Goal: Task Accomplishment & Management: Manage account settings

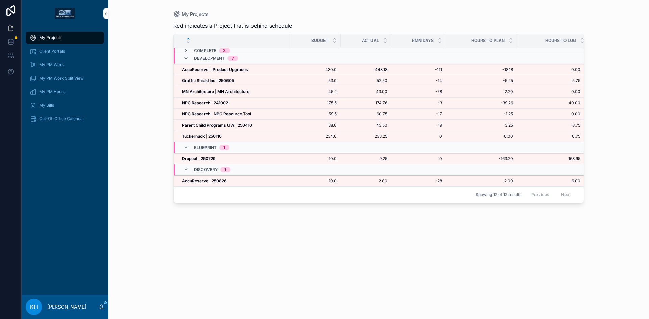
click at [197, 126] on strong "Parent Child Programs UW | 250410" at bounding box center [217, 125] width 70 height 5
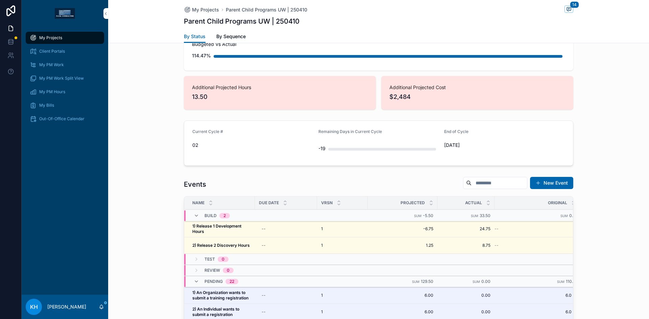
scroll to position [589, 0]
click at [55, 39] on span "My Projects" at bounding box center [50, 37] width 23 height 5
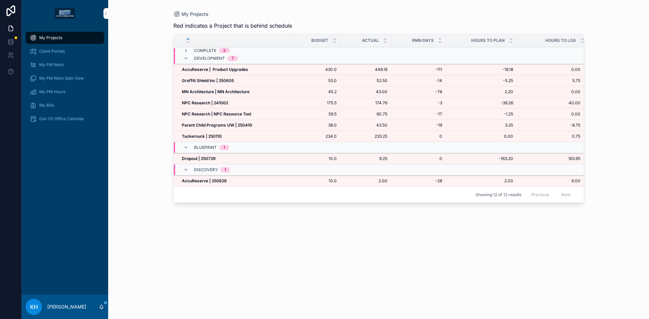
click at [211, 80] on strong "Graffiti Shield Inc | 250605" at bounding box center [208, 80] width 52 height 5
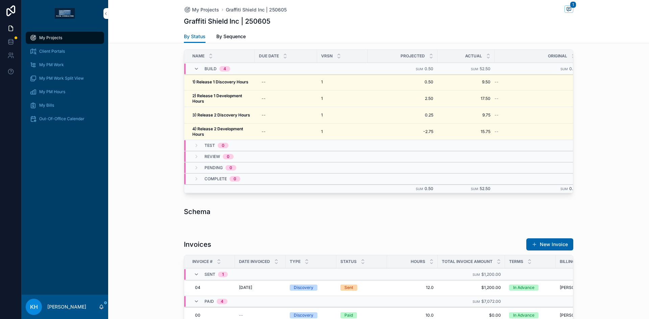
scroll to position [630, 0]
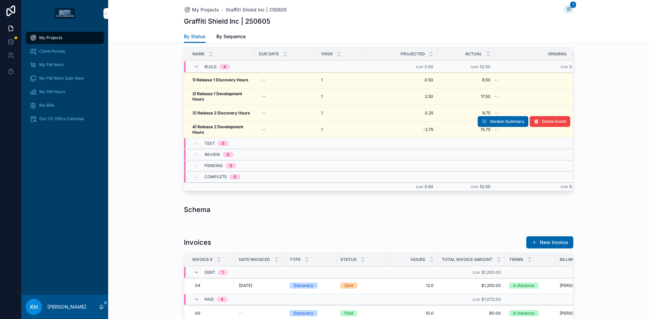
click at [222, 127] on strong "4) Release 2 Development Hours" at bounding box center [218, 129] width 52 height 10
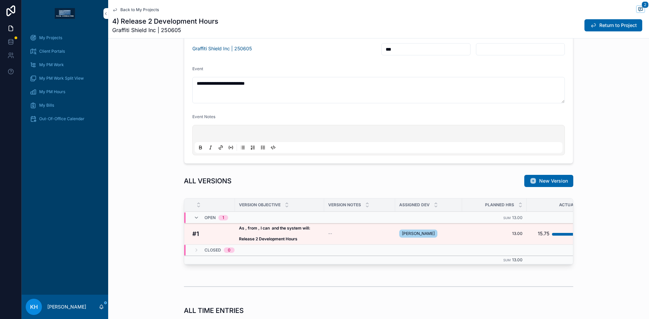
scroll to position [379, 0]
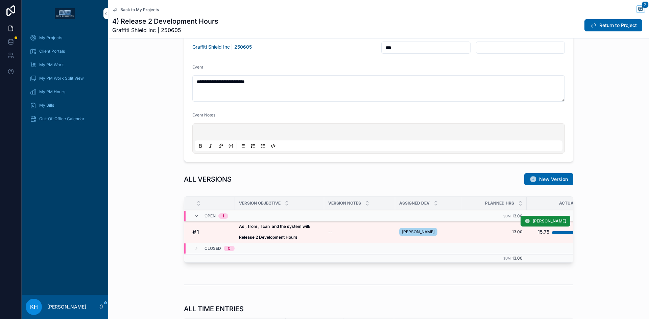
click at [313, 232] on span "As , from , I can and the system will: Release 2 Development Hours" at bounding box center [279, 232] width 81 height 16
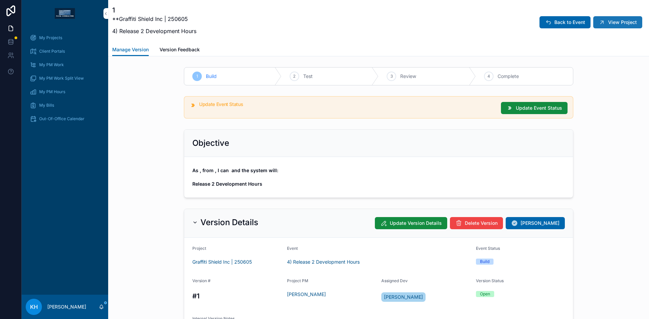
click at [610, 25] on span "View Project" at bounding box center [622, 22] width 29 height 7
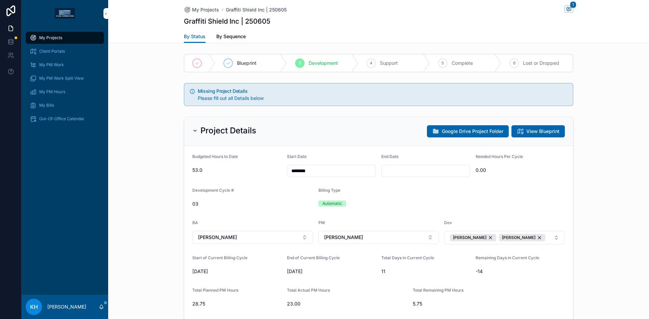
click at [49, 105] on span "My Bills" at bounding box center [46, 105] width 15 height 5
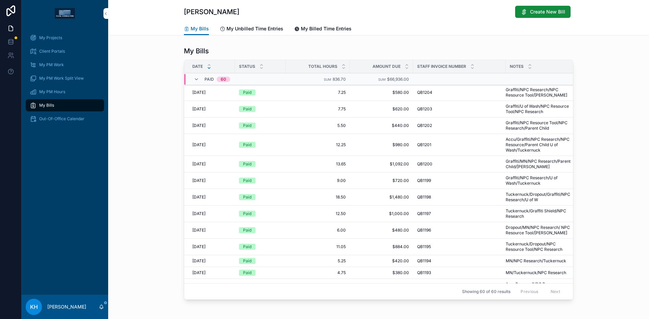
click at [243, 27] on span "My Unbilled Time Entries" at bounding box center [254, 28] width 57 height 7
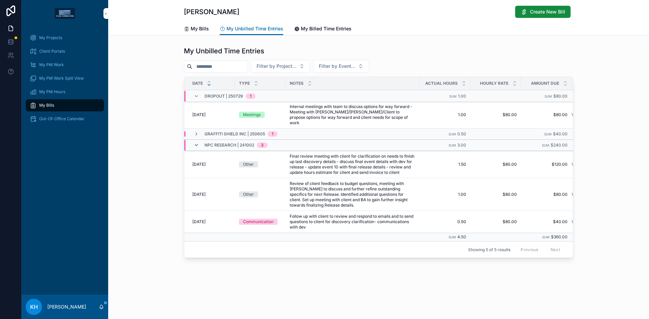
click at [195, 143] on icon "scrollable content" at bounding box center [196, 145] width 5 height 5
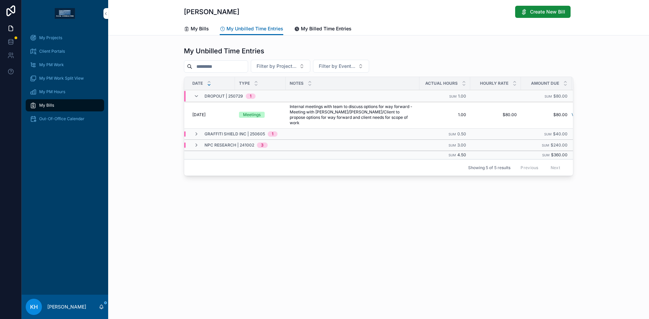
click at [195, 143] on icon "scrollable content" at bounding box center [196, 145] width 5 height 5
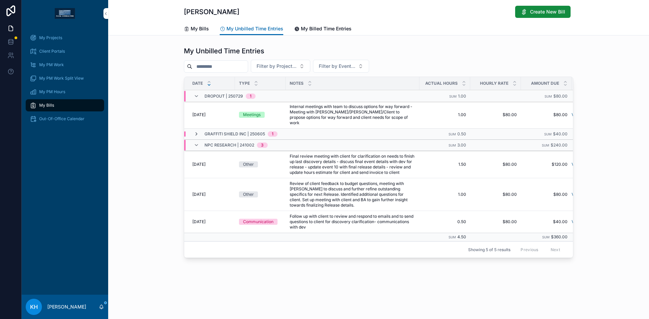
click at [196, 131] on icon "scrollable content" at bounding box center [196, 133] width 5 height 5
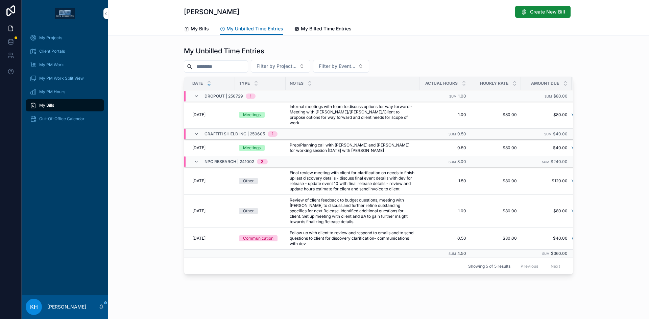
click at [55, 36] on span "My Projects" at bounding box center [50, 37] width 23 height 5
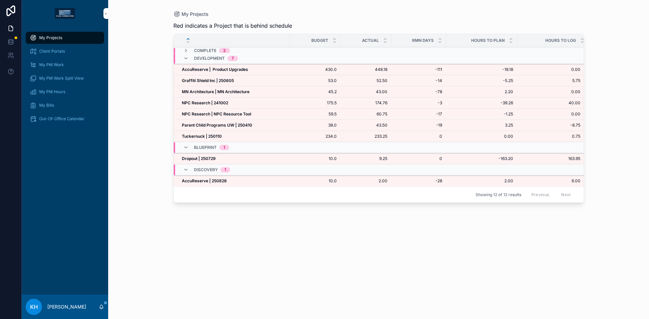
click at [214, 80] on strong "Graffiti Shield Inc | 250605" at bounding box center [208, 80] width 52 height 5
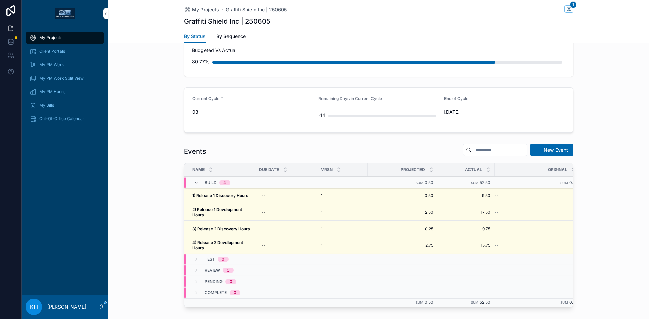
scroll to position [515, 0]
click at [226, 243] on strong "4) Release 2 Development Hours" at bounding box center [218, 245] width 52 height 10
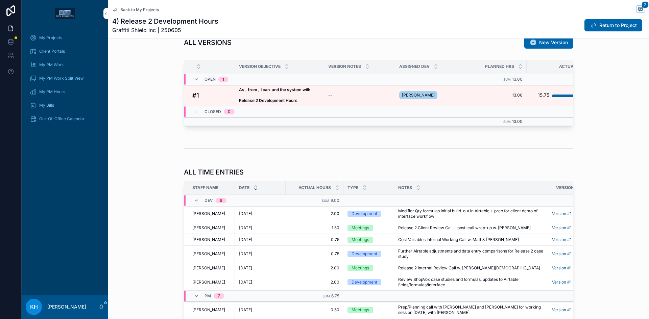
scroll to position [516, 0]
click at [333, 95] on div "--" at bounding box center [359, 94] width 63 height 5
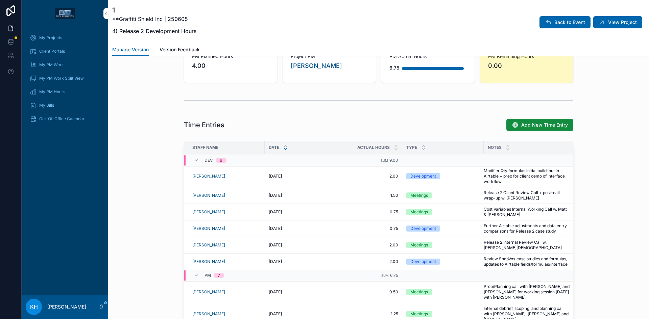
scroll to position [68, 0]
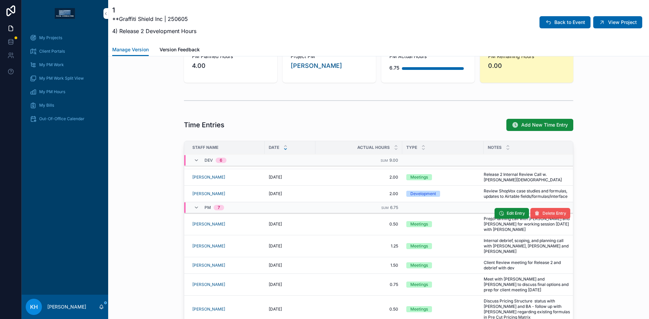
click at [542, 214] on span "Delete Entry" at bounding box center [554, 213] width 24 height 5
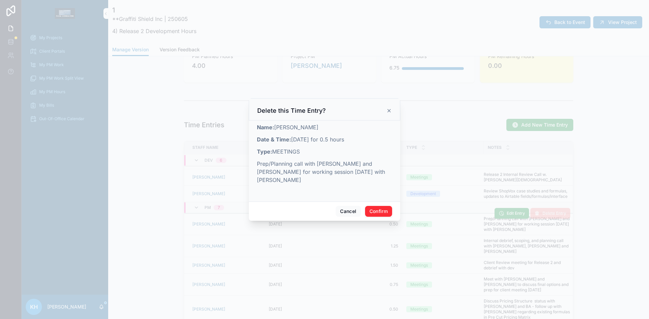
click at [381, 207] on button "Confirm" at bounding box center [378, 211] width 27 height 11
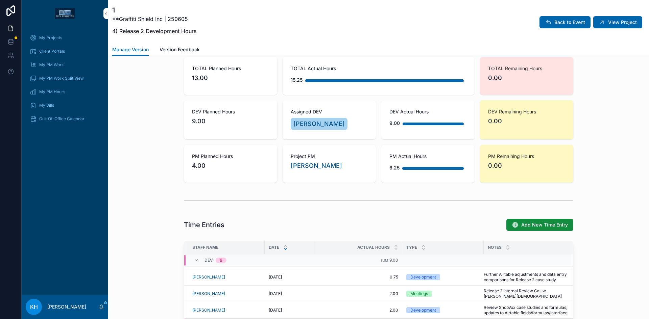
scroll to position [420, 0]
click at [46, 102] on div "My Bills" at bounding box center [65, 105] width 70 height 11
